Goal: Transaction & Acquisition: Obtain resource

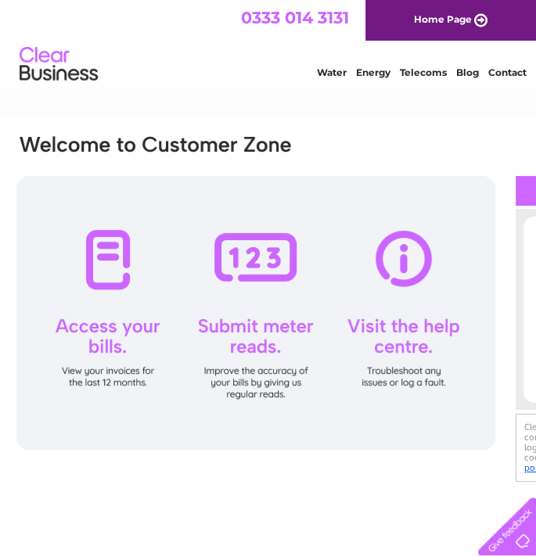
scroll to position [0, 239]
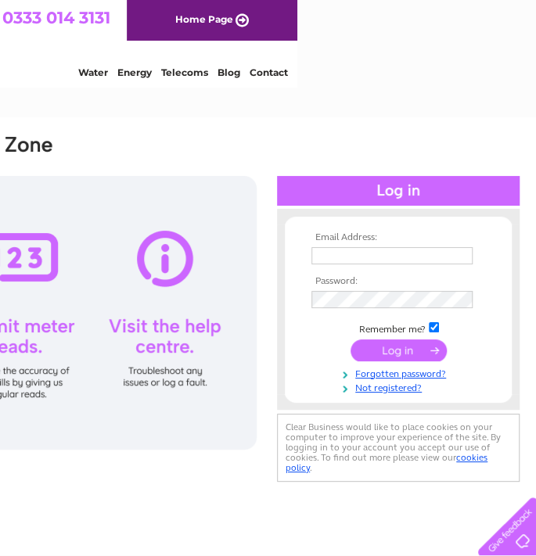
click at [326, 249] on input "text" at bounding box center [391, 255] width 161 height 17
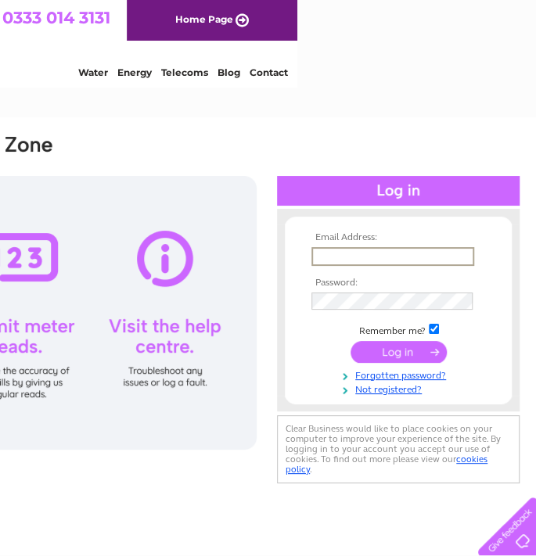
type input "[EMAIL_ADDRESS][DOMAIN_NAME][PERSON_NAME]"
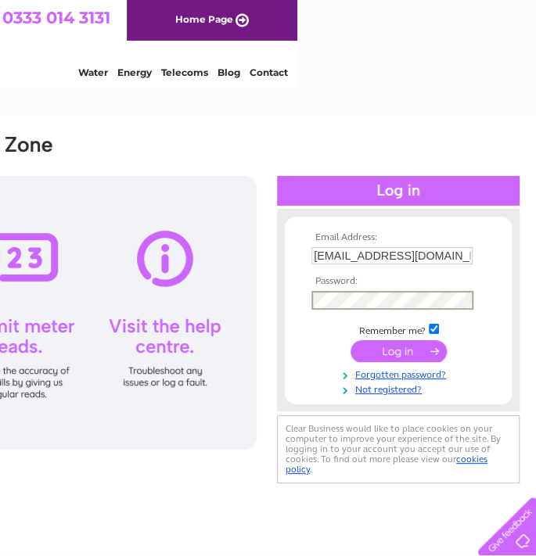
click at [381, 342] on input "submit" at bounding box center [399, 351] width 96 height 22
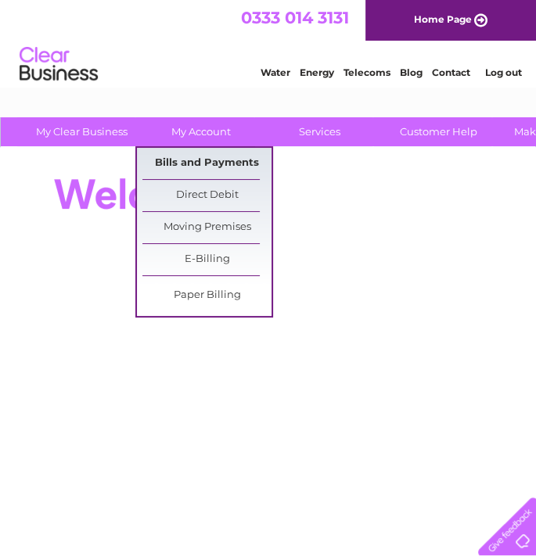
click at [215, 156] on link "Bills and Payments" at bounding box center [206, 163] width 129 height 31
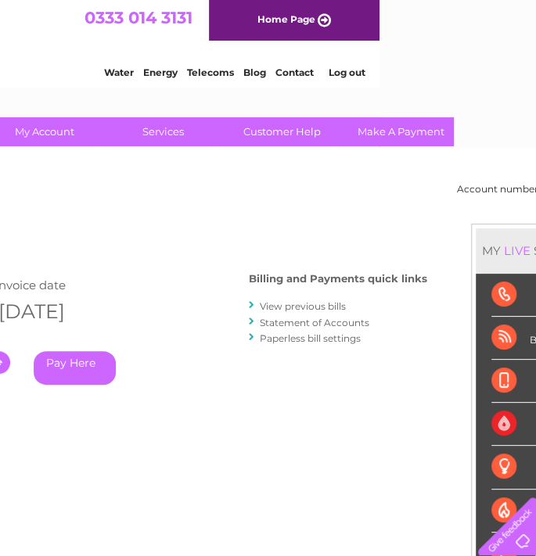
scroll to position [0, 239]
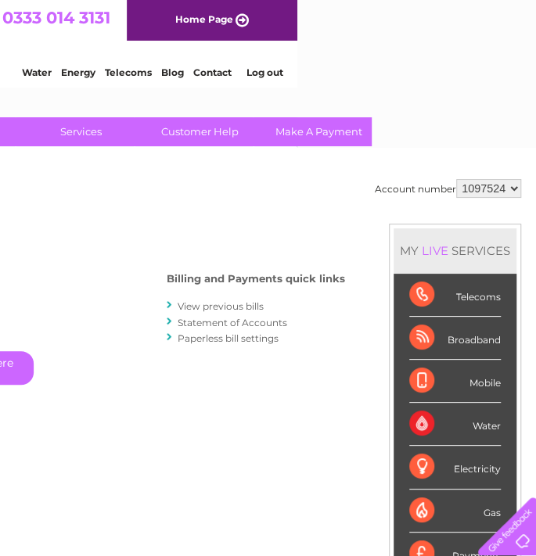
click at [486, 200] on h2 "My Account" at bounding box center [148, 194] width 745 height 30
click at [484, 181] on select "1097524 1139376" at bounding box center [488, 188] width 65 height 19
select select "1139376"
click at [456, 179] on select "1097524 1139376" at bounding box center [488, 188] width 65 height 19
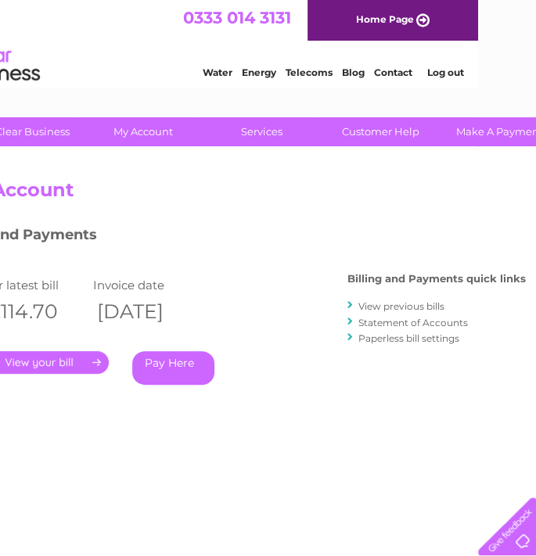
scroll to position [0, 0]
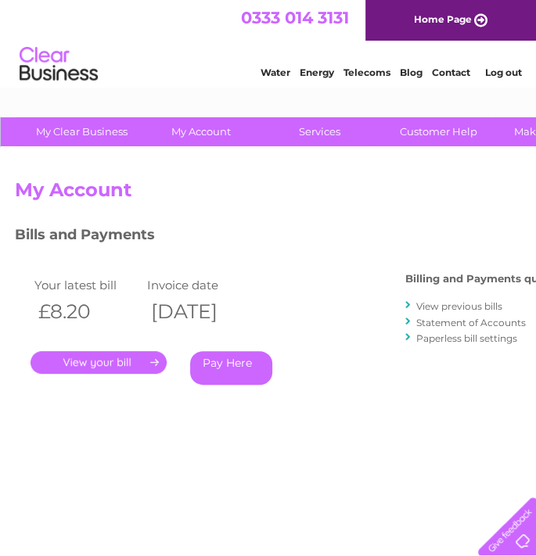
click at [138, 359] on link "." at bounding box center [99, 362] width 136 height 23
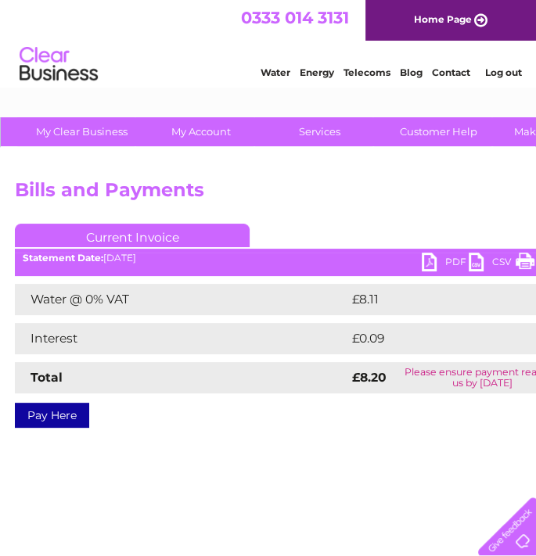
click at [441, 258] on link "PDF" at bounding box center [445, 264] width 47 height 23
